Goal: Task Accomplishment & Management: Manage account settings

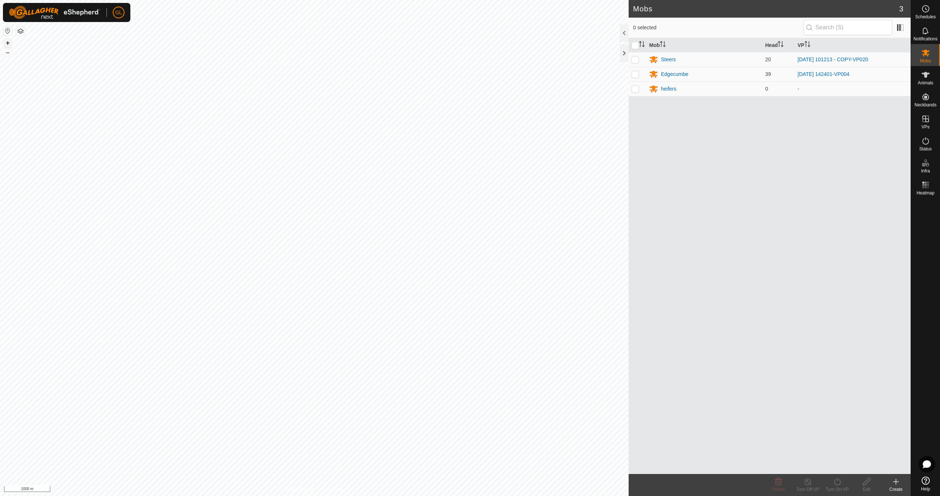
click at [7, 43] on button "+" at bounding box center [7, 43] width 9 height 9
click at [6, 42] on button "+" at bounding box center [7, 43] width 9 height 9
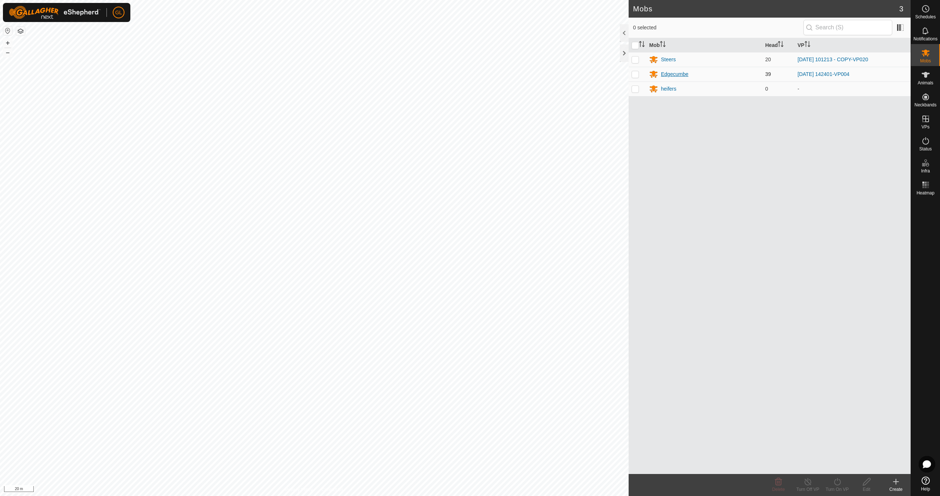
click at [672, 73] on div "Edgecumbe" at bounding box center [675, 74] width 28 height 8
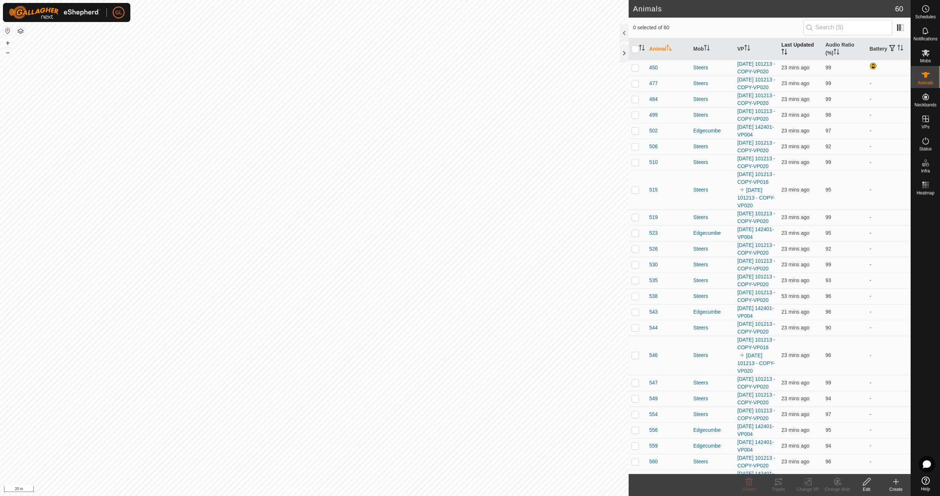
click at [785, 52] on icon "Activate to sort" at bounding box center [785, 52] width 1 height 6
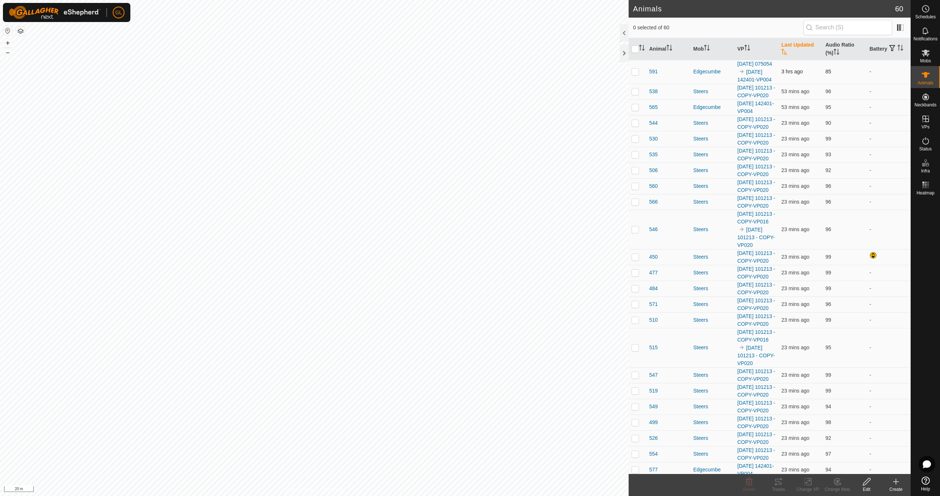
click at [637, 75] on p-checkbox at bounding box center [634, 72] width 7 height 6
click at [637, 74] on p-checkbox at bounding box center [634, 72] width 7 height 6
checkbox input "false"
click at [749, 49] on icon "Activate to sort" at bounding box center [747, 48] width 6 height 6
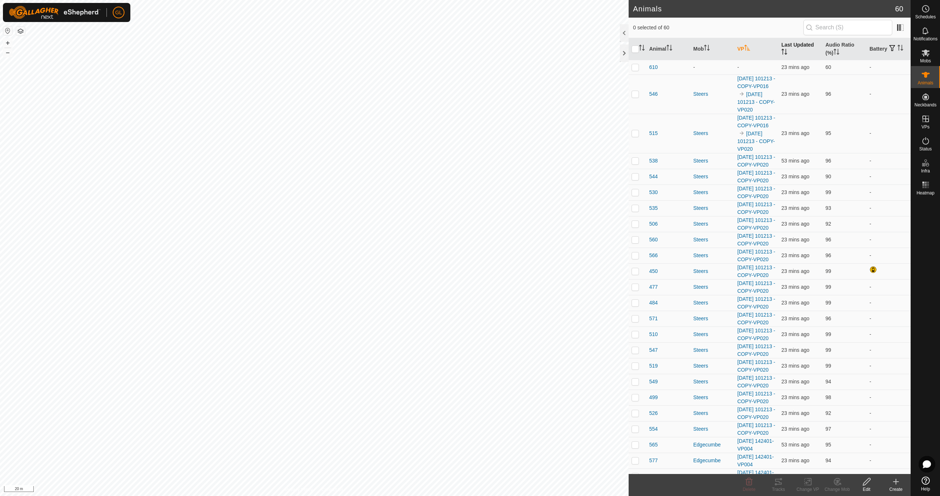
click at [749, 49] on th "VP" at bounding box center [756, 49] width 44 height 22
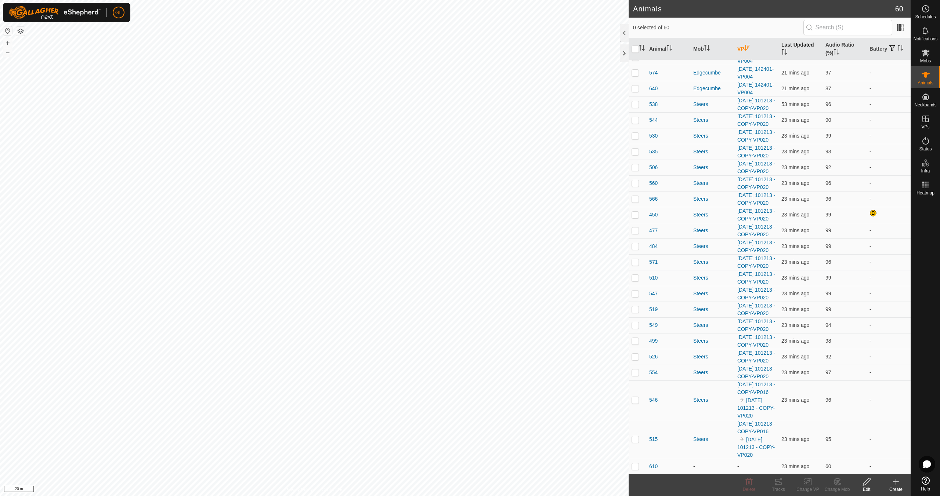
scroll to position [748, 0]
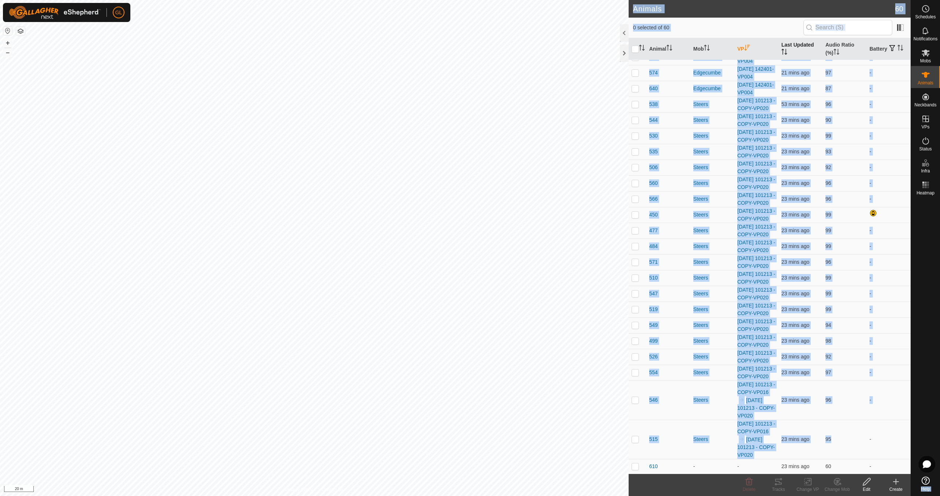
drag, startPoint x: 904, startPoint y: 414, endPoint x: 926, endPoint y: 209, distance: 206.3
click at [927, 201] on div "Schedules Notifications Mobs Animals Neckbands VPs Status Infra Heatmap Help An…" at bounding box center [470, 248] width 940 height 496
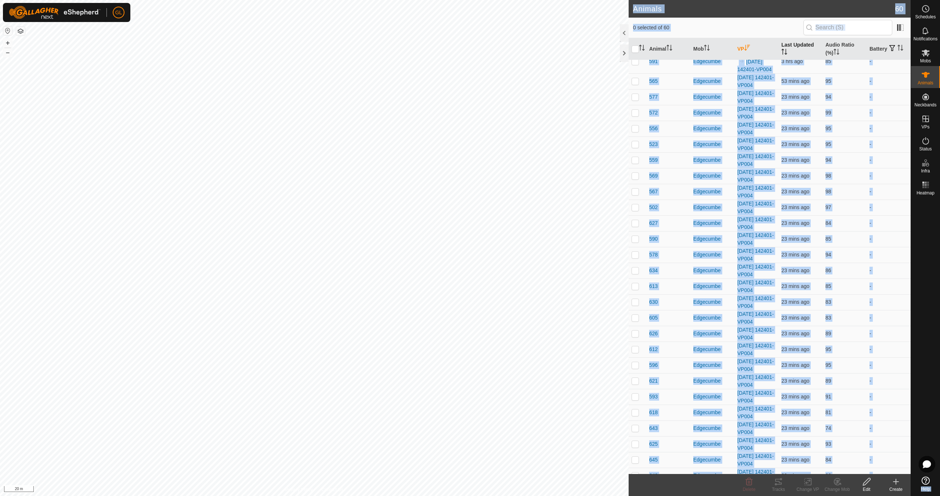
scroll to position [0, 0]
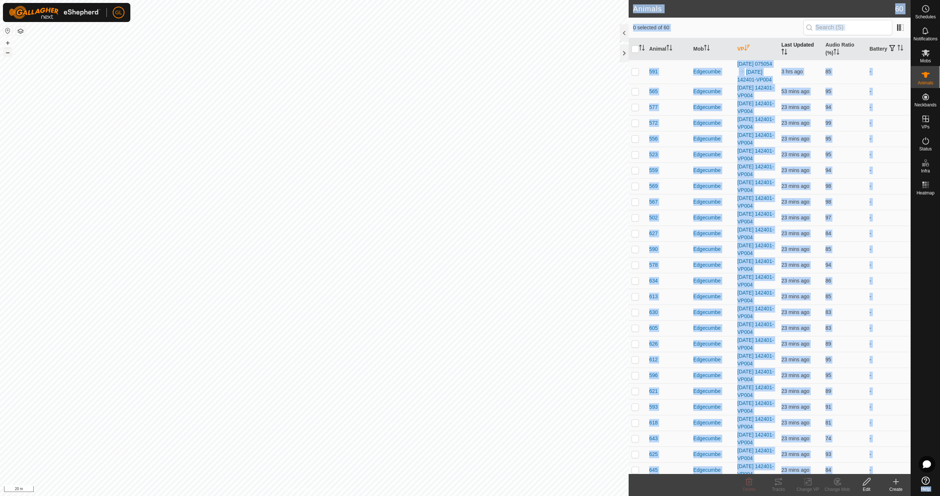
click at [11, 53] on button "–" at bounding box center [7, 52] width 9 height 9
click at [8, 51] on button "–" at bounding box center [7, 52] width 9 height 9
click at [874, 117] on link "In Rotation" at bounding box center [878, 118] width 63 height 15
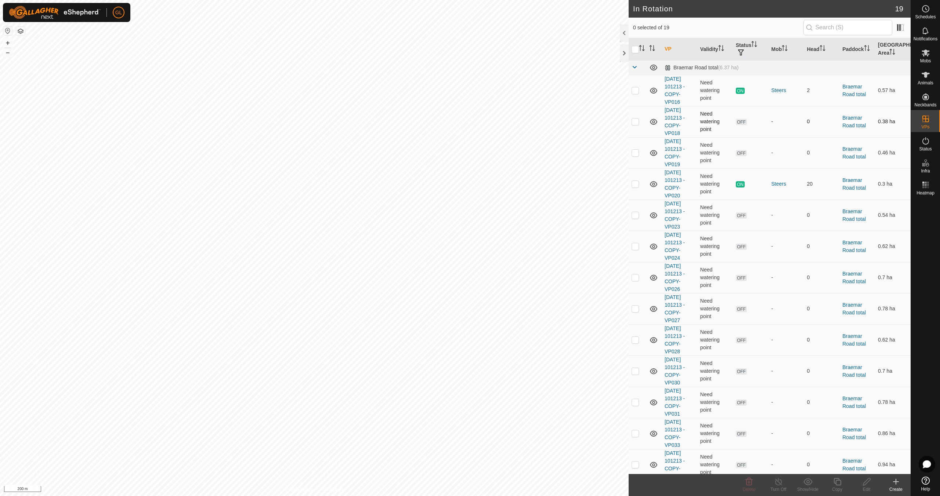
click at [635, 121] on p-checkbox at bounding box center [634, 122] width 7 height 6
checkbox input "false"
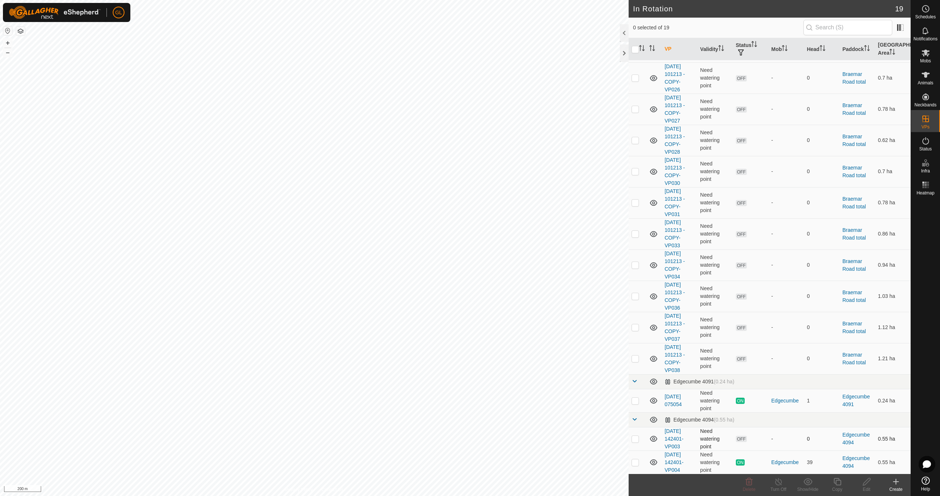
click at [633, 438] on p-checkbox at bounding box center [634, 439] width 7 height 6
click at [751, 485] on icon at bounding box center [749, 481] width 7 height 7
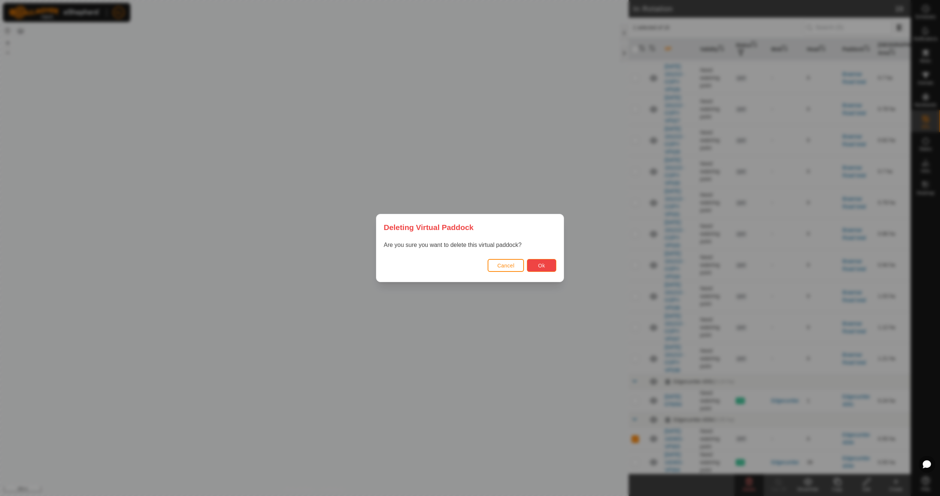
click at [539, 265] on span "Ok" at bounding box center [541, 266] width 7 height 6
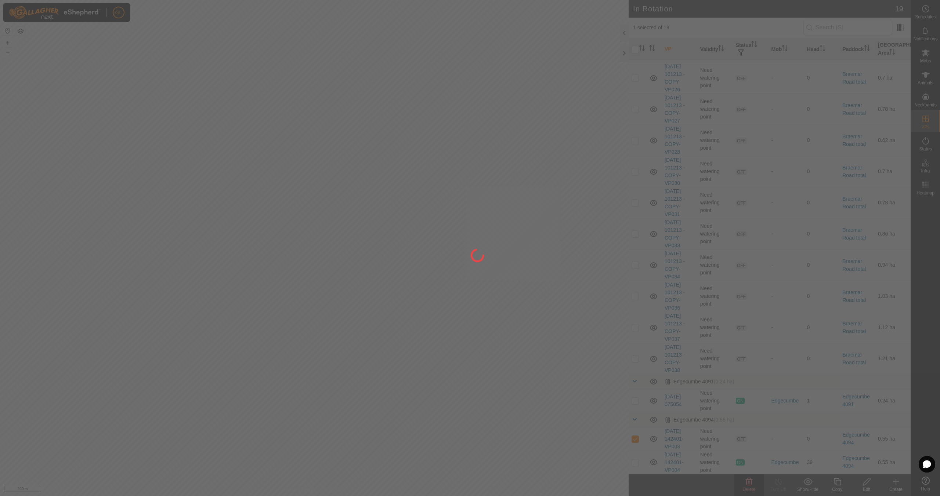
checkbox input "false"
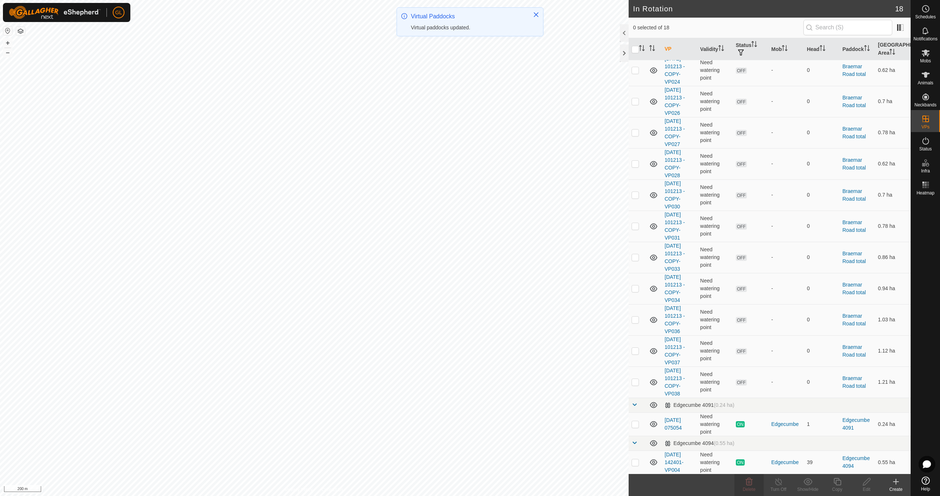
scroll to position [0, 0]
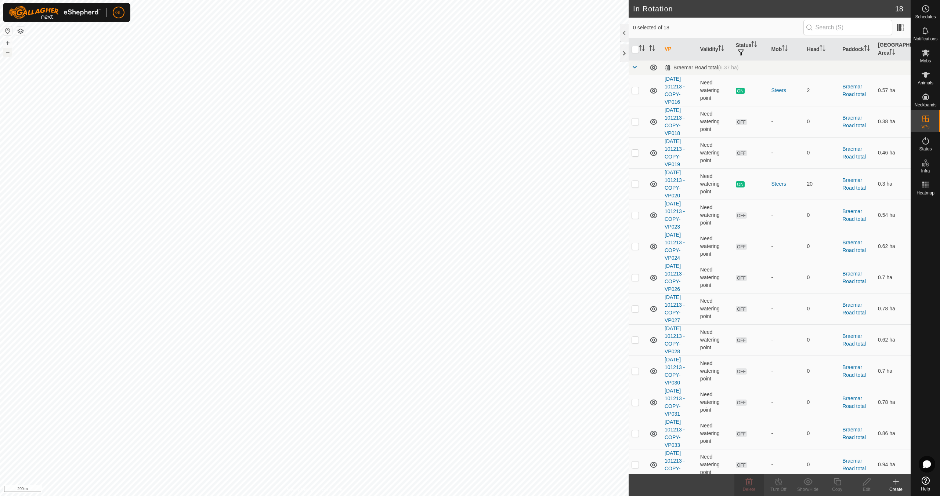
click at [10, 54] on button "–" at bounding box center [7, 52] width 9 height 9
